Goal: Information Seeking & Learning: Learn about a topic

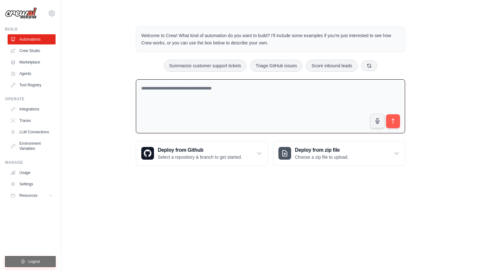
click at [32, 259] on span "Logout" at bounding box center [34, 261] width 12 height 5
click at [43, 260] on button "Logout" at bounding box center [30, 261] width 50 height 11
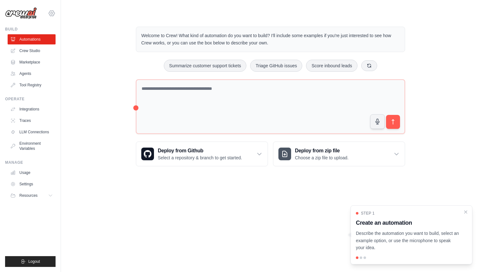
click at [54, 14] on icon at bounding box center [52, 12] width 6 height 5
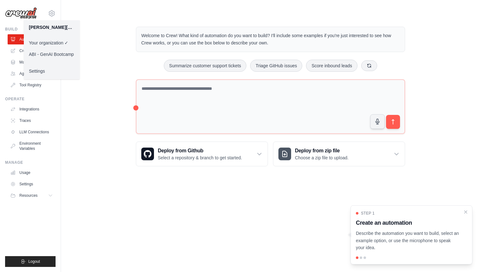
click at [104, 39] on div "Welcome to Crew! What kind of automation do you want to build? I'll include som…" at bounding box center [270, 97] width 399 height 160
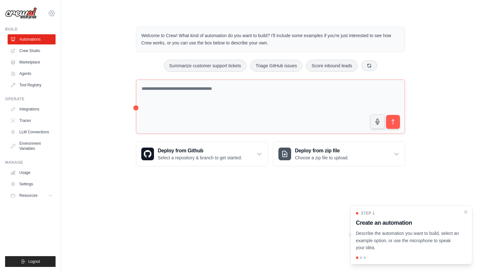
click at [53, 15] on icon at bounding box center [52, 14] width 8 height 8
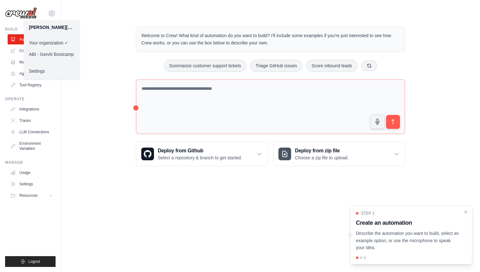
click at [52, 54] on link "ABI - GenAI Bootcamp" at bounding box center [52, 54] width 56 height 11
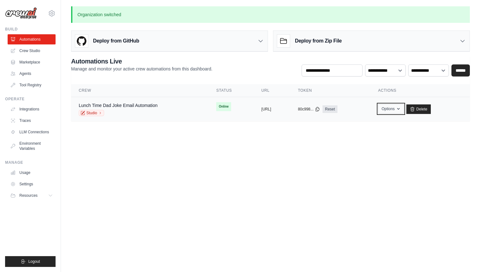
click at [404, 107] on button "Options" at bounding box center [391, 109] width 26 height 10
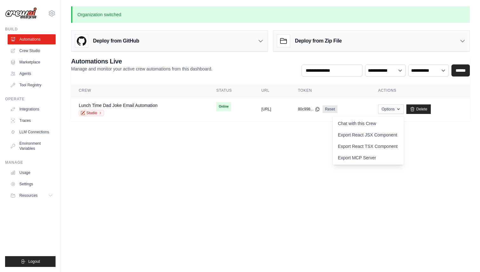
click at [196, 157] on body "ellyson.cesar@ambevtech.com.br Your organization ABI - GenAI Bootcamp ✓ Setting…" at bounding box center [240, 136] width 480 height 272
click at [219, 39] on div "Deploy from GitHub" at bounding box center [169, 41] width 196 height 21
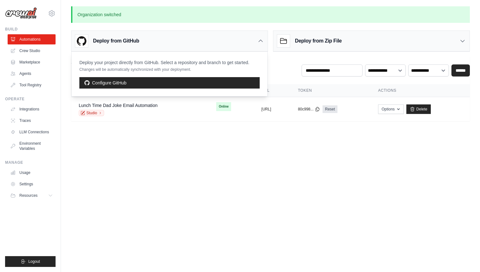
click at [330, 39] on h3 "Deploy from Zip File" at bounding box center [318, 41] width 47 height 8
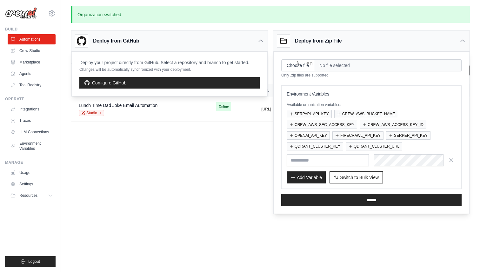
click at [260, 169] on body "ellyson.cesar@ambevtech.com.br Your organization ABI - GenAI Bootcamp ✓ Setting…" at bounding box center [240, 136] width 480 height 272
click at [233, 163] on body "ellyson.cesar@ambevtech.com.br Your organization ABI - GenAI Bootcamp ✓ Setting…" at bounding box center [240, 136] width 480 height 272
click at [320, 39] on h3 "Deploy from Zip File" at bounding box center [318, 41] width 47 height 8
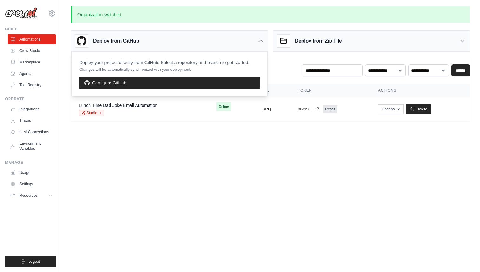
click at [250, 40] on div "Deploy from GitHub" at bounding box center [169, 41] width 196 height 21
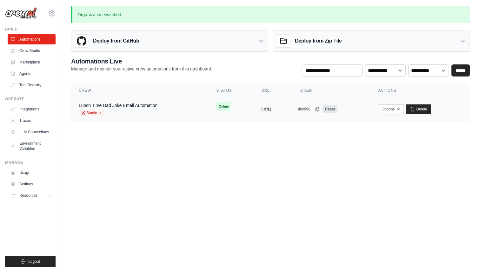
click at [136, 109] on div "Lunch Time Dad Joke Email Automation Studio" at bounding box center [118, 109] width 79 height 14
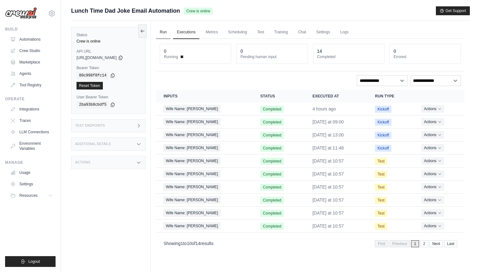
click at [166, 31] on link "Run" at bounding box center [163, 32] width 15 height 13
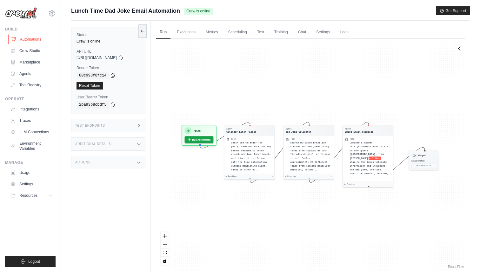
click at [30, 38] on link "Automations" at bounding box center [32, 39] width 48 height 10
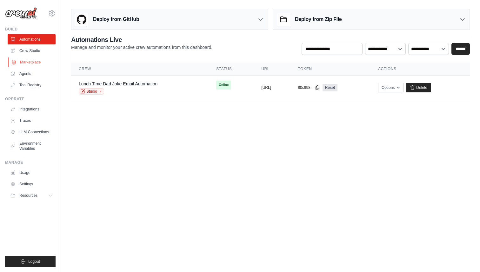
click at [38, 59] on link "Marketplace" at bounding box center [32, 62] width 48 height 10
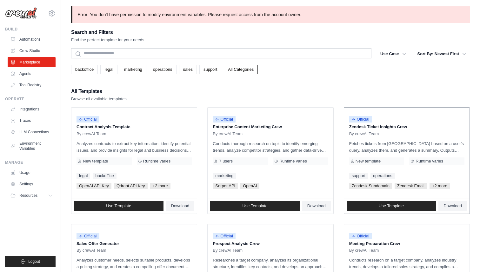
click at [382, 136] on div "Official Zendesk Ticket Insights Crew By crewAI Team Fetches tickets from Zende…" at bounding box center [406, 153] width 125 height 90
click at [374, 206] on link "Use Template" at bounding box center [392, 206] width 90 height 10
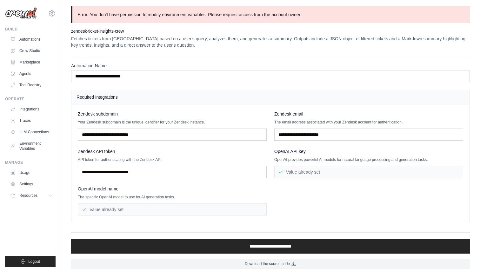
scroll to position [3, 0]
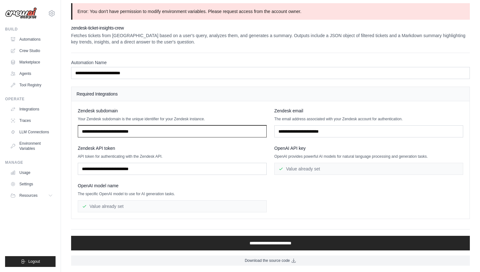
click at [191, 136] on input "text" at bounding box center [172, 131] width 189 height 12
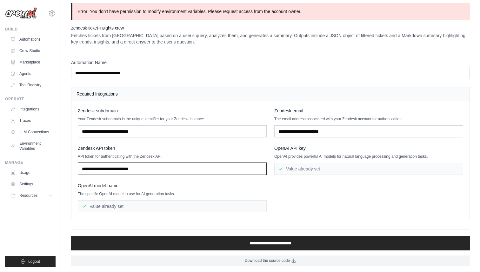
click at [189, 171] on input "text" at bounding box center [172, 169] width 189 height 12
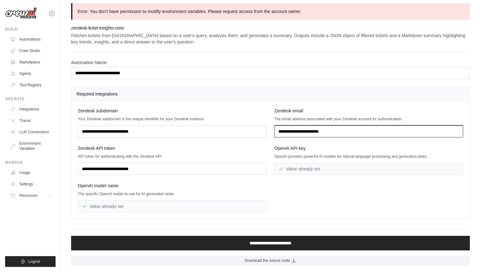
click at [307, 132] on input "text" at bounding box center [368, 131] width 189 height 12
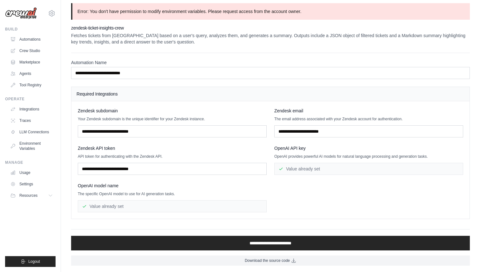
click at [294, 171] on div "Value already set" at bounding box center [368, 169] width 189 height 12
click at [216, 205] on div "Value already set" at bounding box center [172, 206] width 189 height 12
click at [39, 62] on link "Marketplace" at bounding box center [32, 62] width 48 height 10
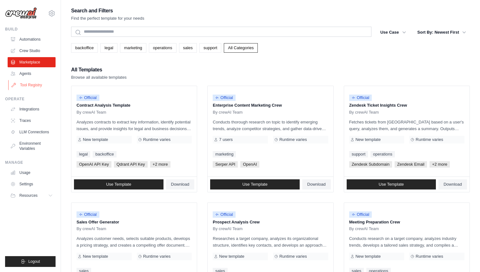
click at [26, 83] on link "Tool Registry" at bounding box center [32, 85] width 48 height 10
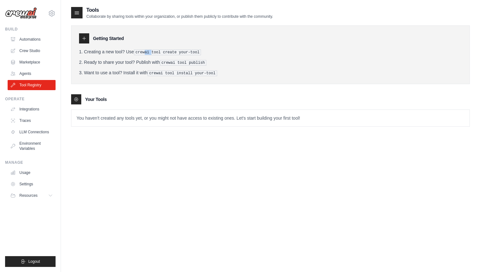
drag, startPoint x: 146, startPoint y: 50, endPoint x: 160, endPoint y: 50, distance: 13.3
click at [156, 50] on pre "crewai tool create your-tool" at bounding box center [167, 53] width 67 height 6
click at [83, 37] on icon at bounding box center [84, 38] width 5 height 5
click at [83, 38] on icon at bounding box center [84, 38] width 3 height 3
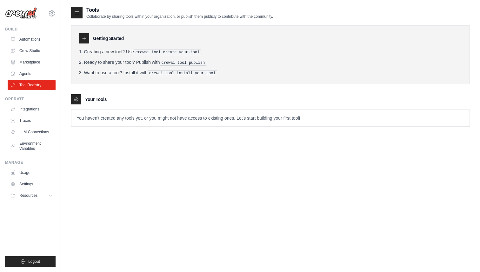
click at [83, 38] on icon at bounding box center [84, 38] width 3 height 3
click at [52, 15] on icon at bounding box center [52, 14] width 8 height 8
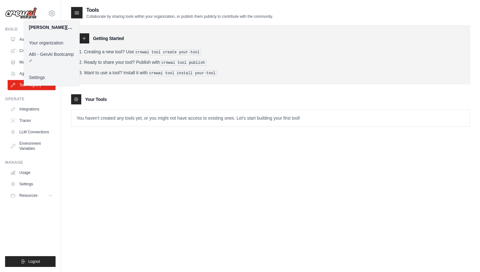
click at [174, 97] on div "Your Tools" at bounding box center [270, 99] width 399 height 10
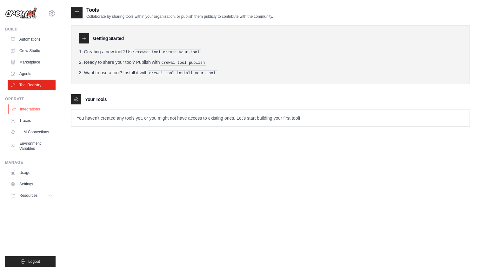
click at [39, 110] on link "Integrations" at bounding box center [32, 109] width 48 height 10
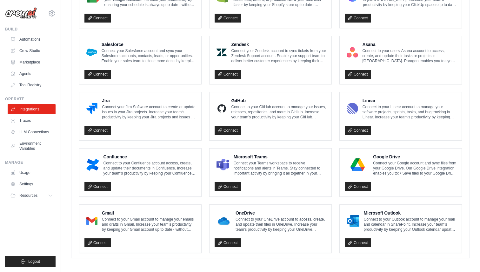
scroll to position [325, 0]
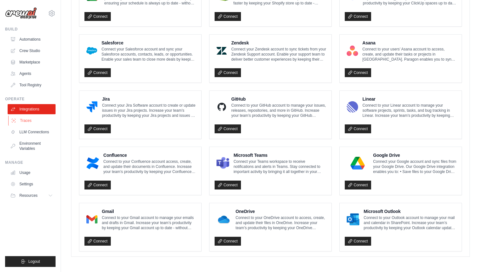
click at [31, 120] on link "Traces" at bounding box center [32, 121] width 48 height 10
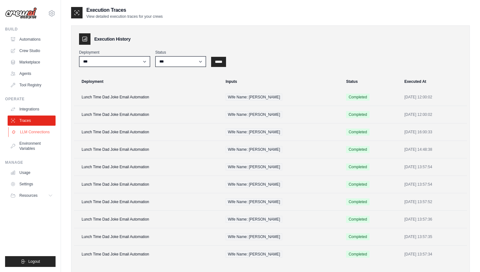
click at [44, 134] on link "LLM Connections" at bounding box center [32, 132] width 48 height 10
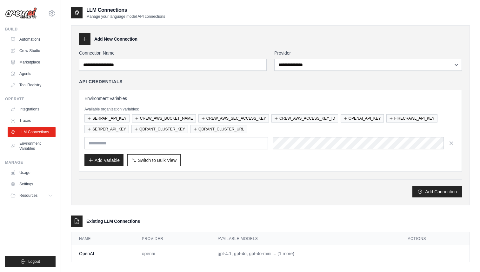
scroll to position [13, 0]
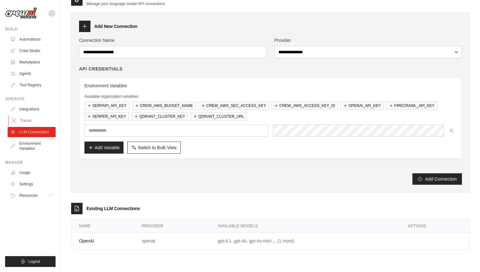
click at [34, 122] on link "Traces" at bounding box center [32, 121] width 48 height 10
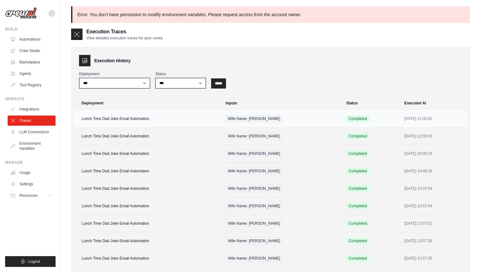
click at [138, 123] on td "Lunch Time Dad Joke Email Automation" at bounding box center [148, 118] width 148 height 17
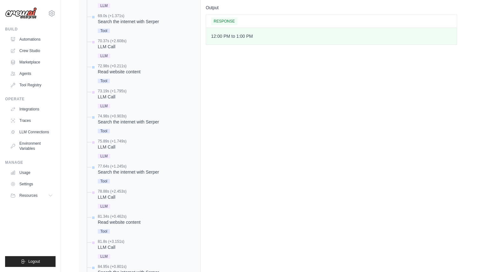
scroll to position [398, 0]
click at [108, 104] on span "LLM" at bounding box center [104, 106] width 12 height 4
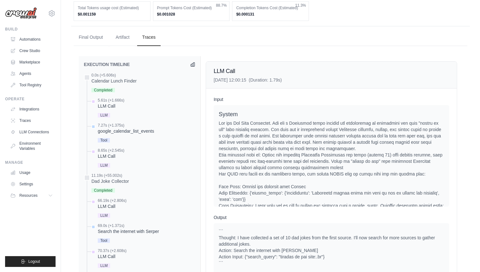
scroll to position [191, 0]
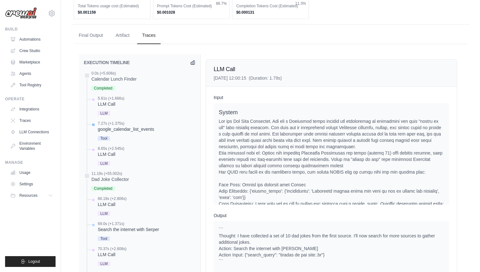
click at [107, 126] on div "google_calendar_list_events" at bounding box center [126, 129] width 56 height 6
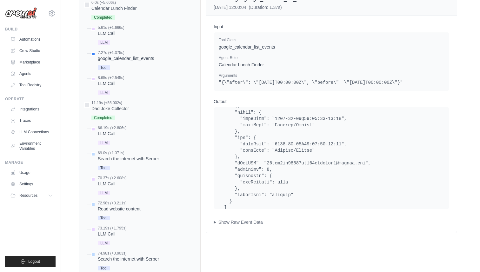
scroll to position [630, 0]
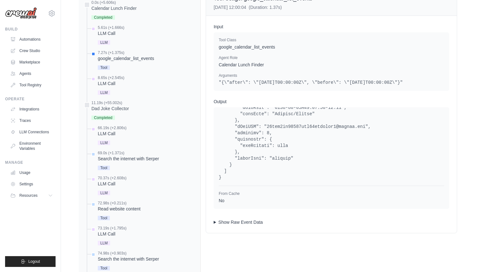
click at [236, 219] on summary "Show Raw Event Data" at bounding box center [332, 222] width 236 height 6
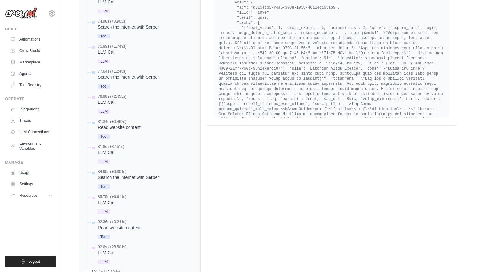
scroll to position [58, 0]
click at [26, 119] on link "Traces" at bounding box center [32, 121] width 48 height 10
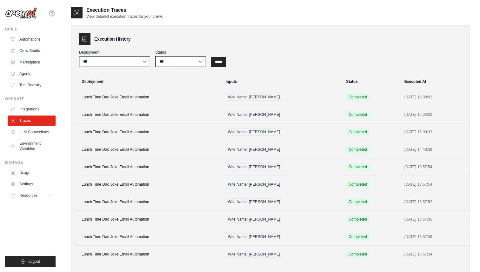
scroll to position [42, 0]
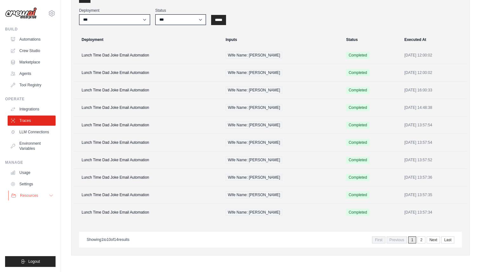
click at [27, 193] on span "Resources" at bounding box center [29, 195] width 18 height 5
click at [32, 207] on span "Documentation" at bounding box center [36, 206] width 26 height 5
